Goal: Transaction & Acquisition: Purchase product/service

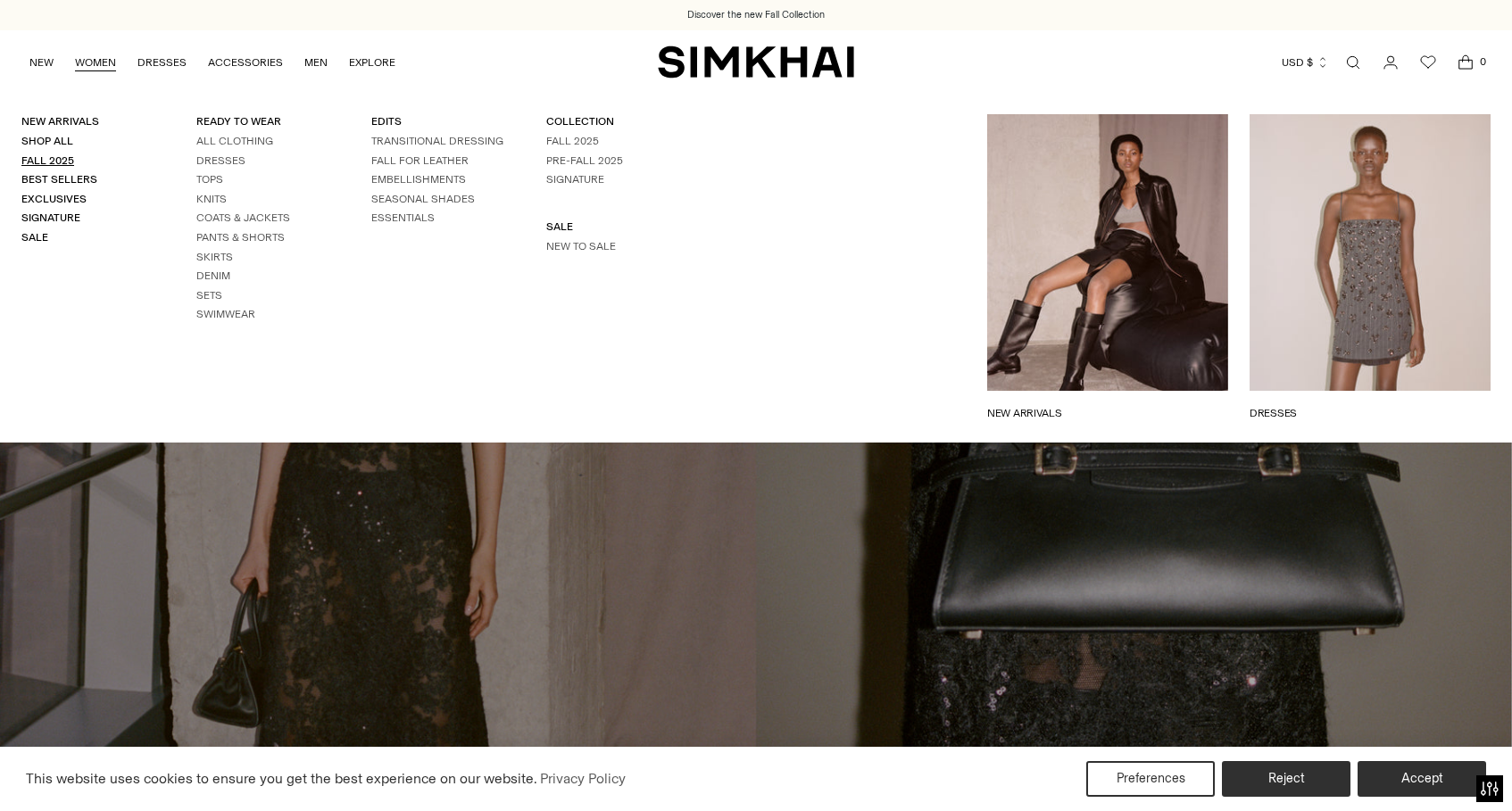
click at [45, 161] on link "Fall 2025" at bounding box center [47, 161] width 52 height 13
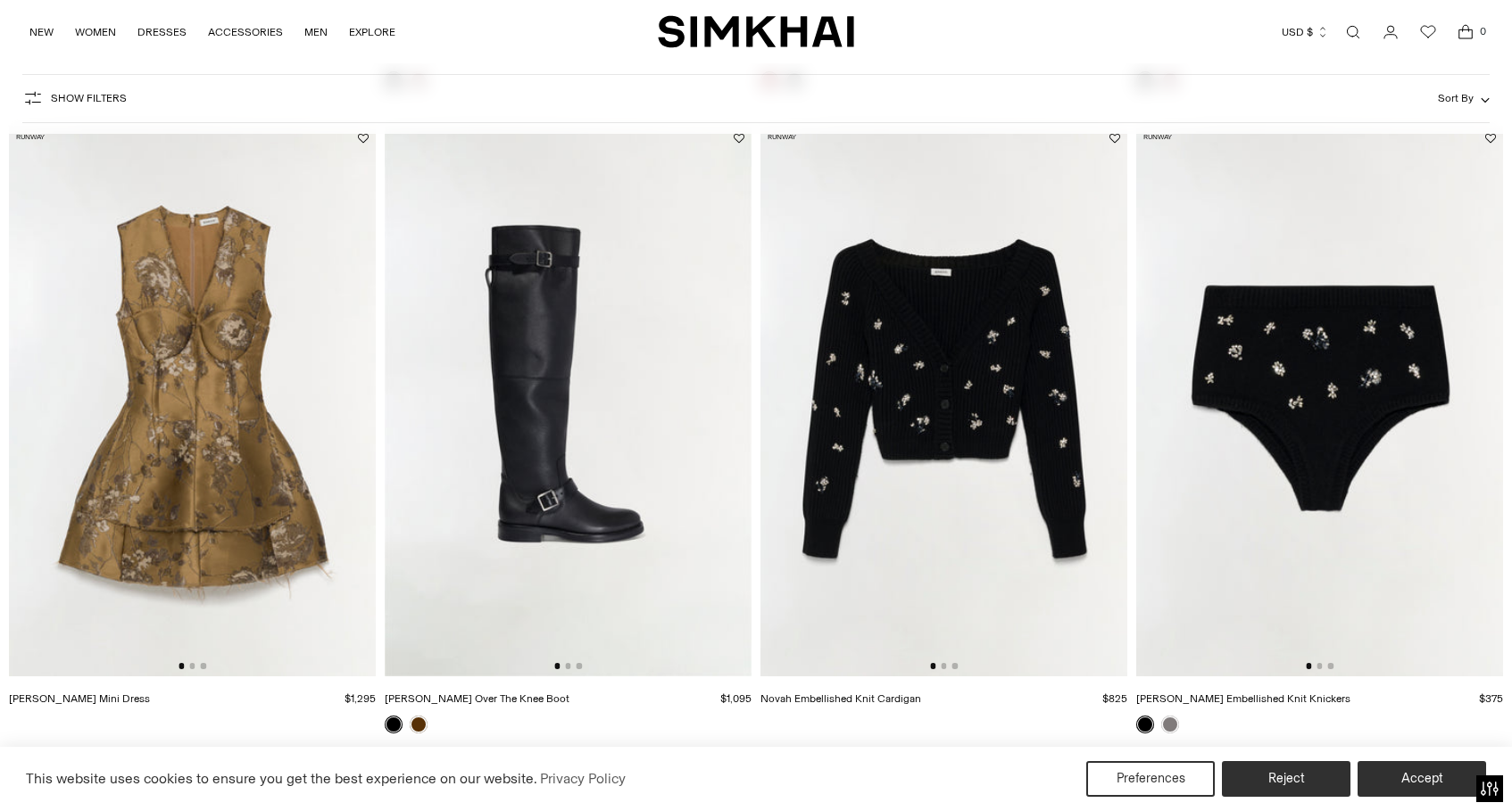
scroll to position [779, 0]
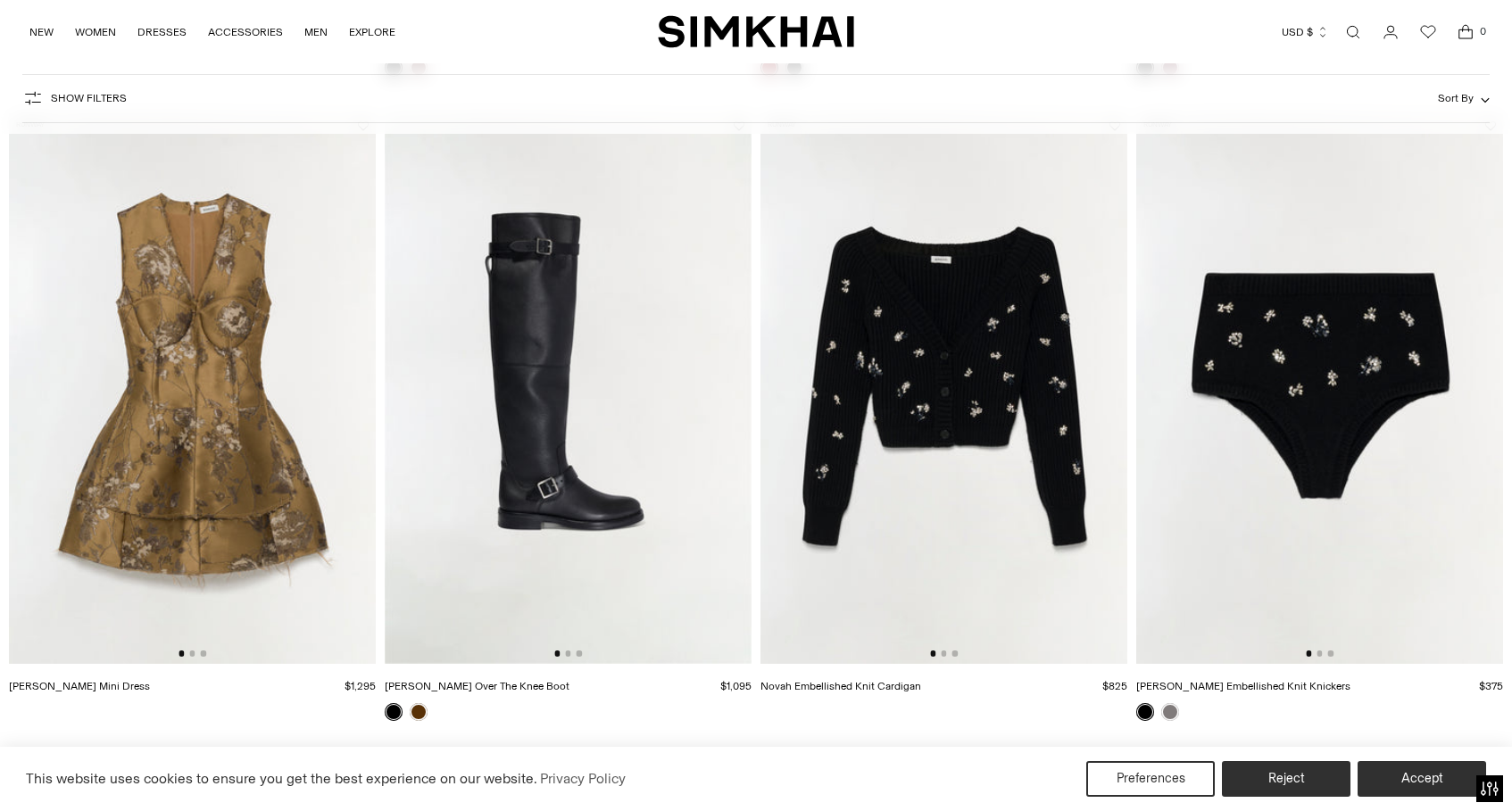
click at [279, 451] on img at bounding box center [192, 388] width 367 height 551
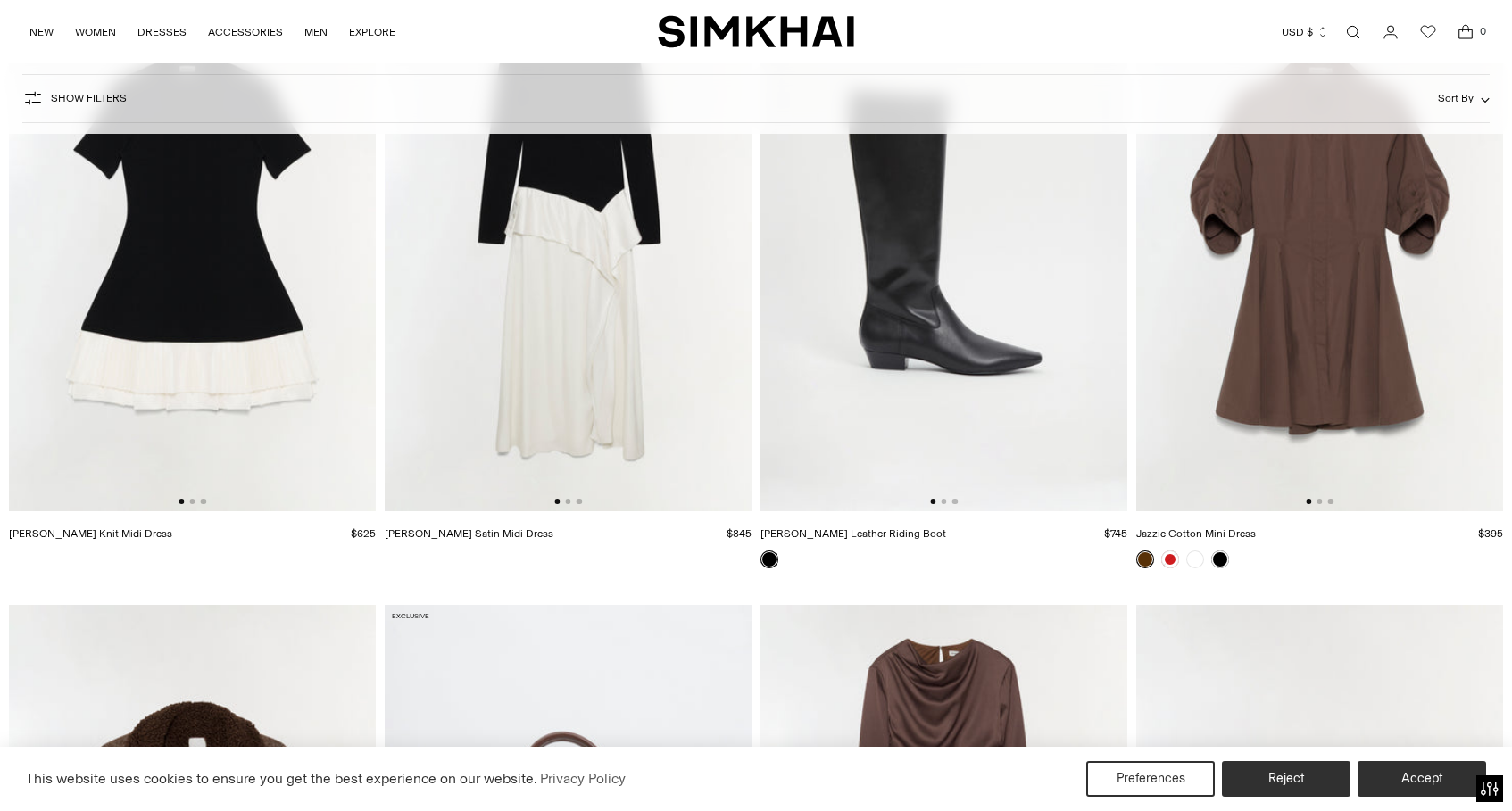
scroll to position [13147, 0]
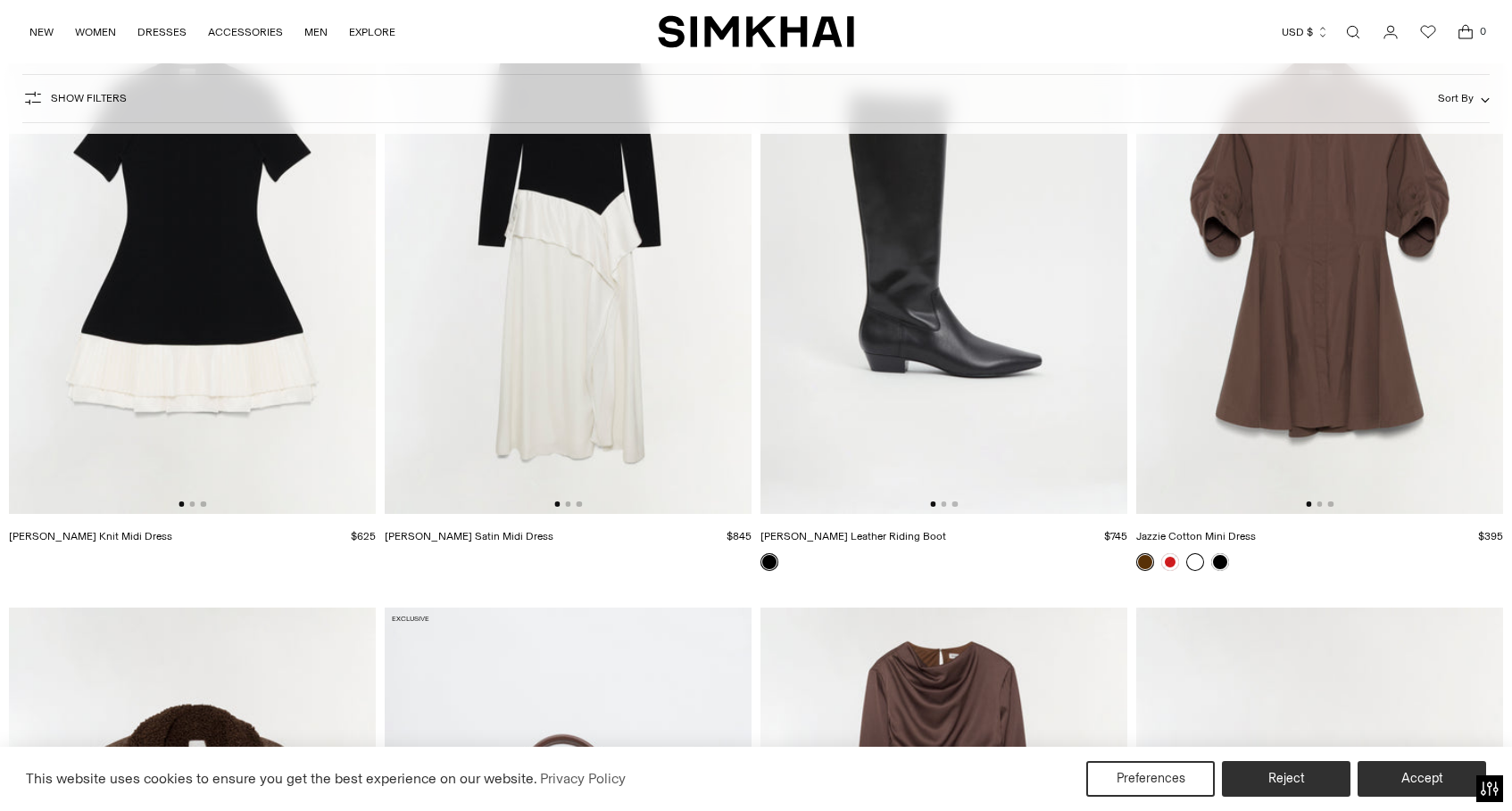
click at [1197, 563] on link at bounding box center [1195, 562] width 17 height 17
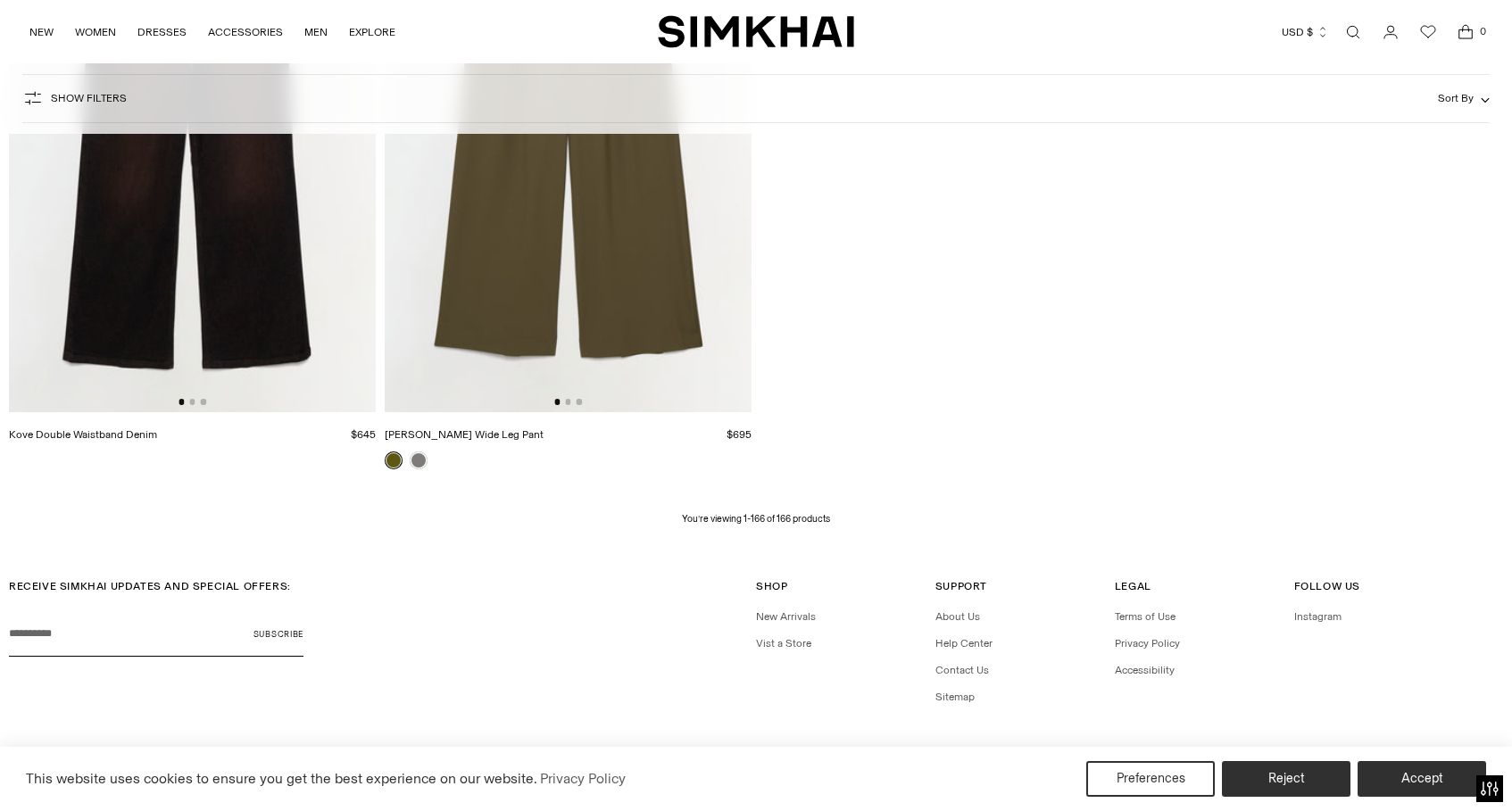
scroll to position [26794, 0]
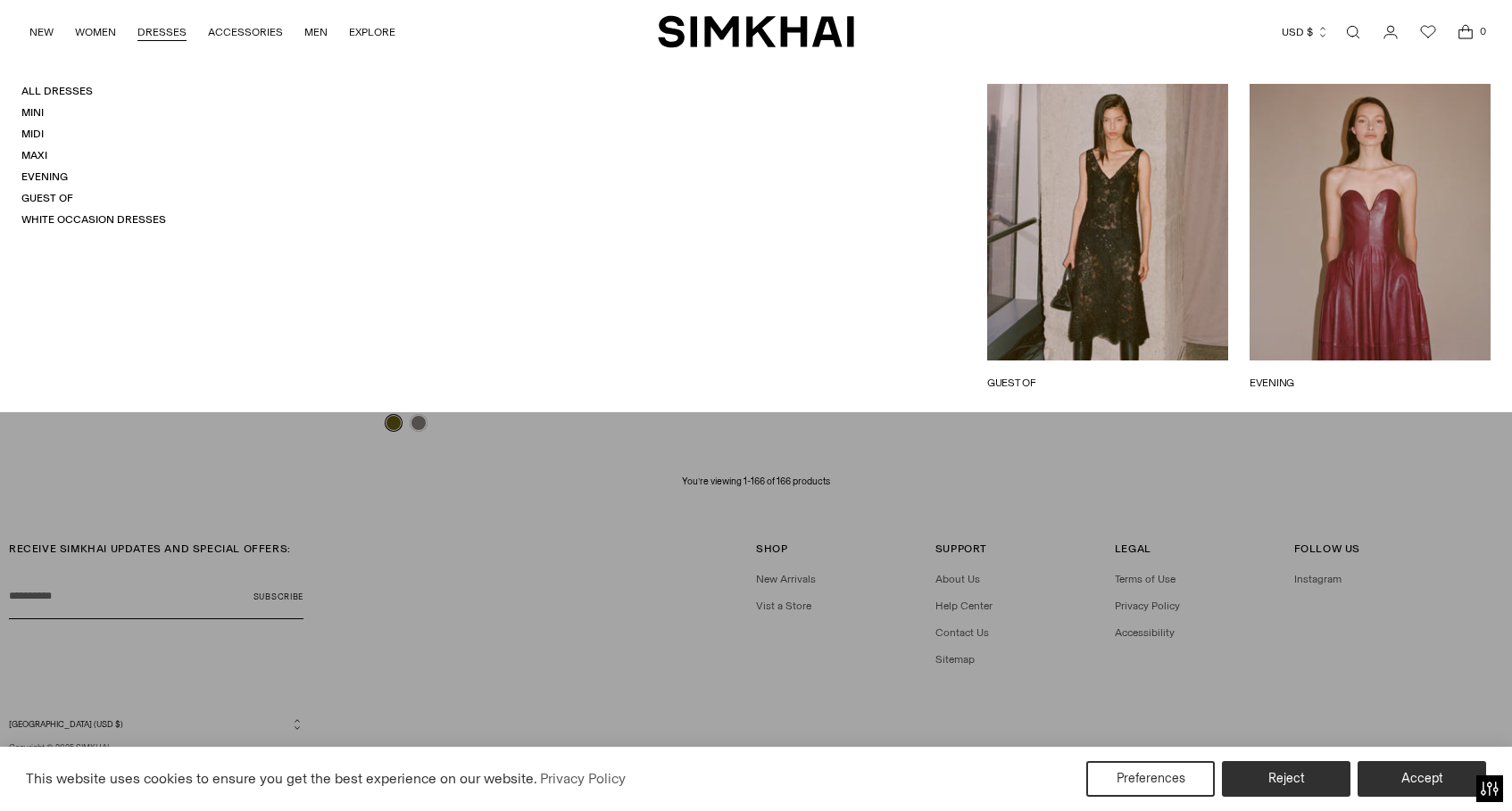
click at [178, 35] on link "DRESSES" at bounding box center [161, 32] width 49 height 40
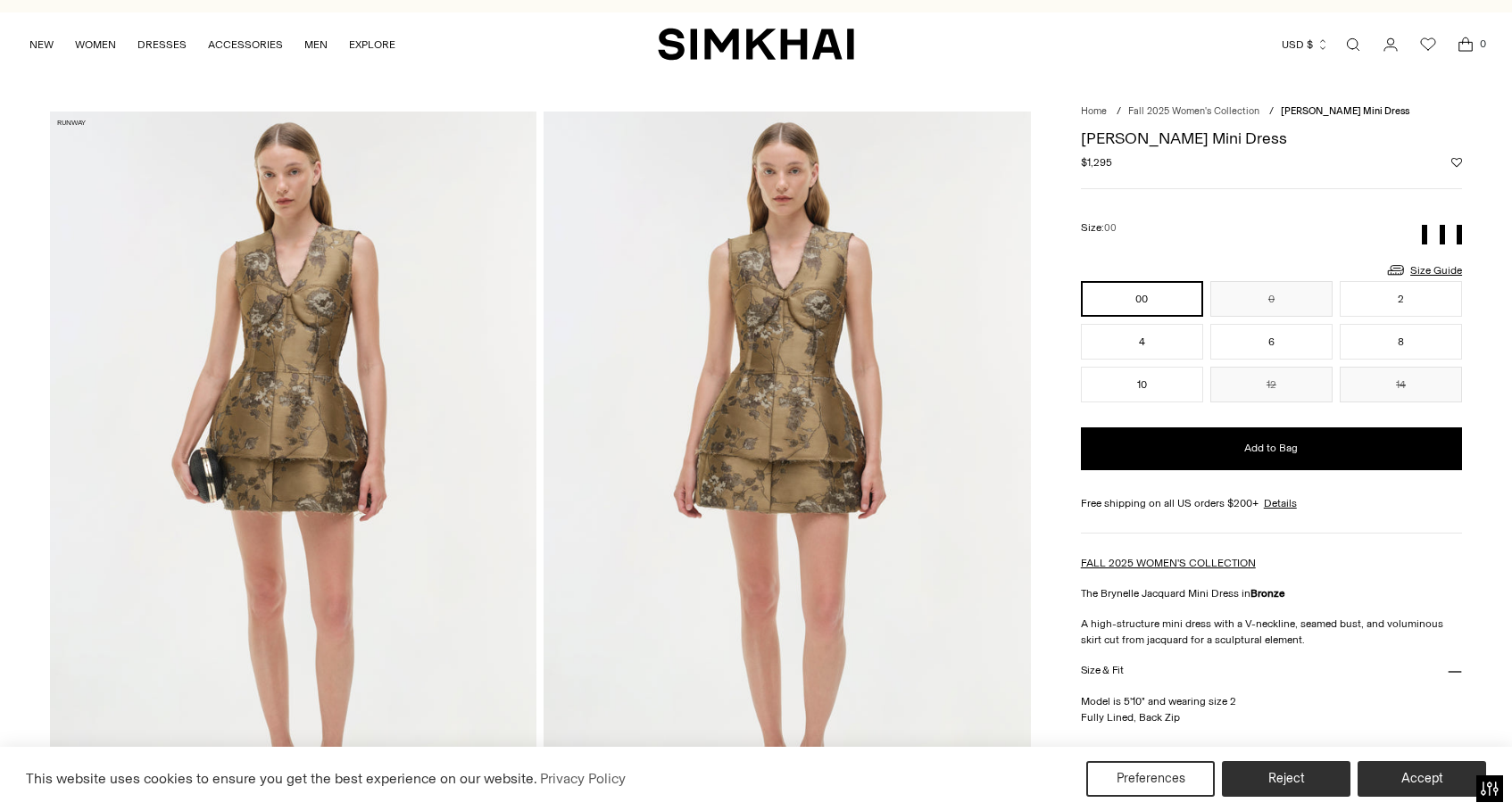
scroll to position [21, 0]
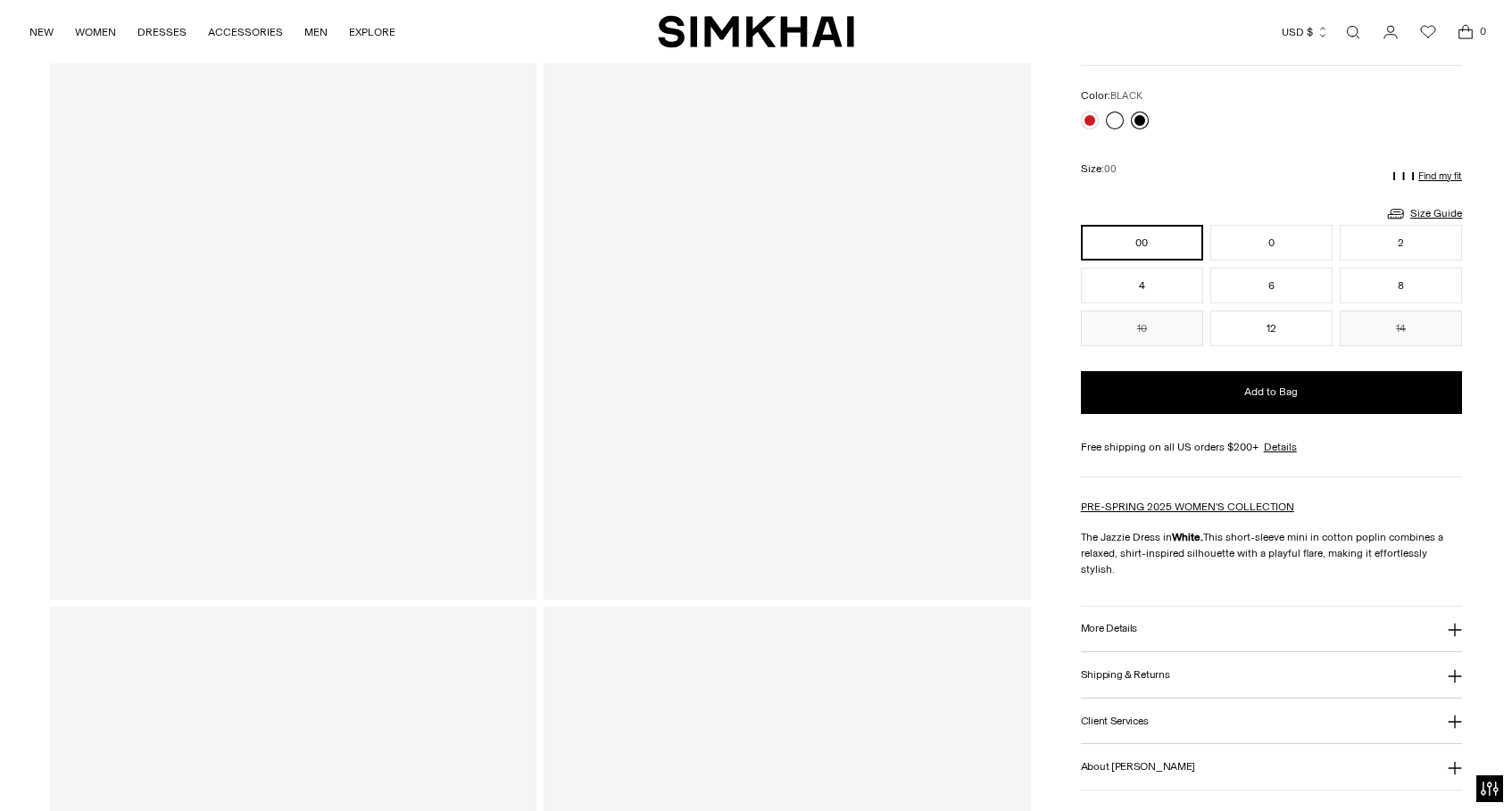
click at [1142, 121] on link at bounding box center [1140, 120] width 17 height 17
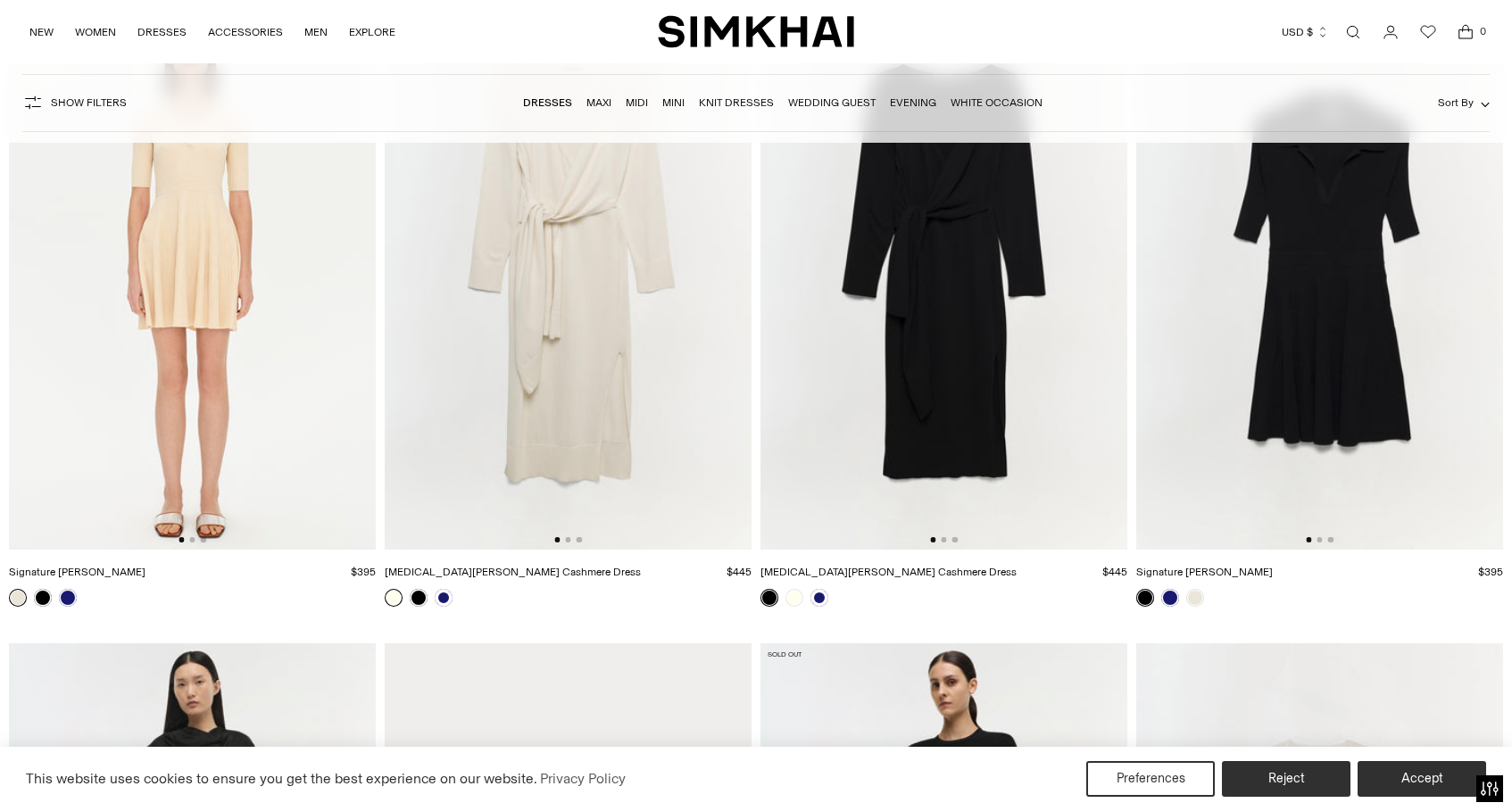
scroll to position [20847, 0]
